Goal: Check status: Check status

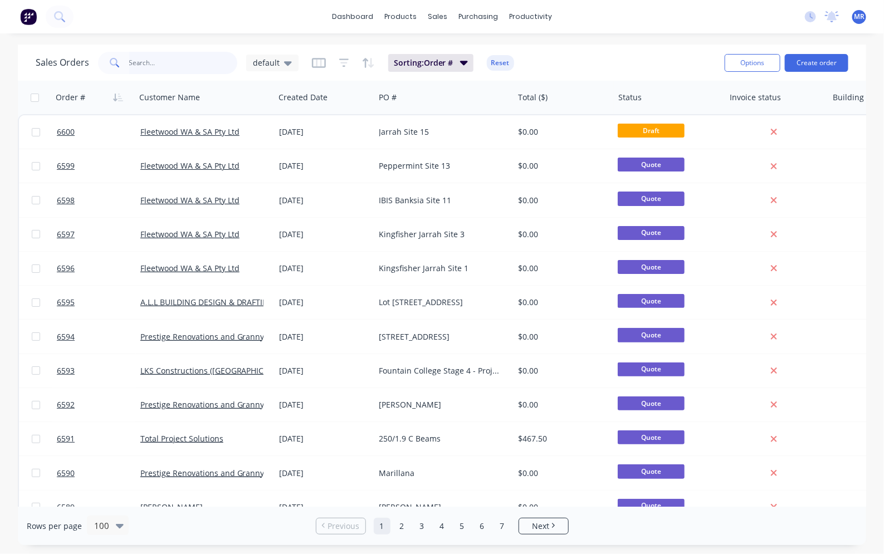
click at [149, 65] on input "text" at bounding box center [183, 63] width 109 height 22
type input "Q6595"
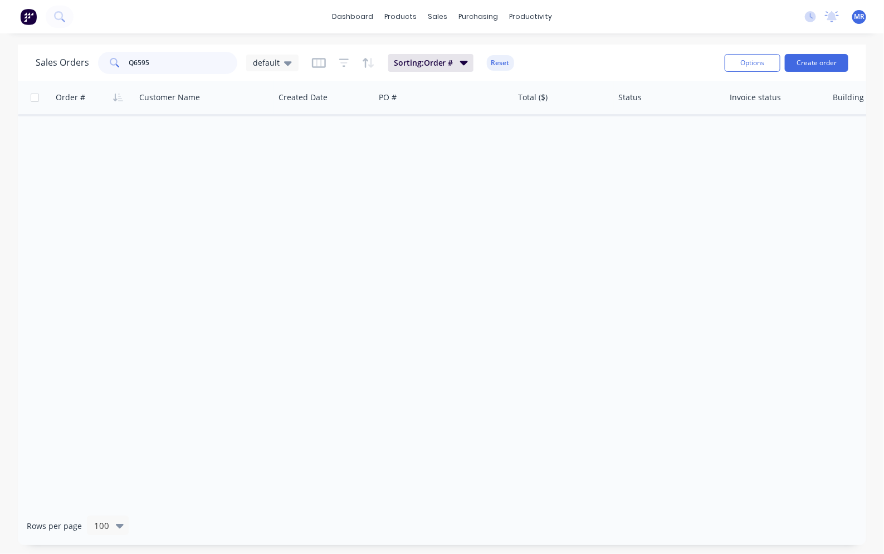
drag, startPoint x: 168, startPoint y: 61, endPoint x: 94, endPoint y: 68, distance: 74.3
click at [94, 68] on div "Sales Orders Q6595 default" at bounding box center [167, 63] width 263 height 22
type input "Prestrige"
drag, startPoint x: 165, startPoint y: 64, endPoint x: 106, endPoint y: 68, distance: 59.1
click at [106, 68] on div "Prestrige" at bounding box center [167, 63] width 139 height 22
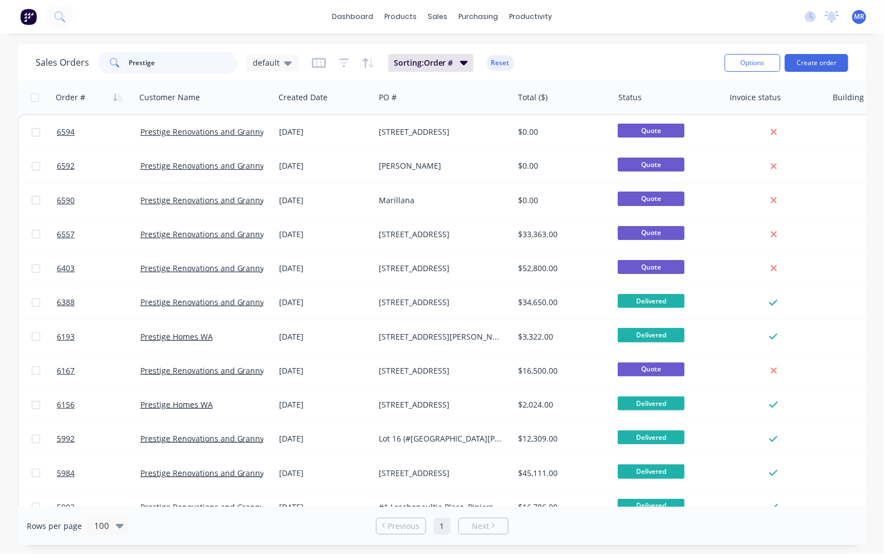
type input "Prestige"
